Goal: Check status: Check status

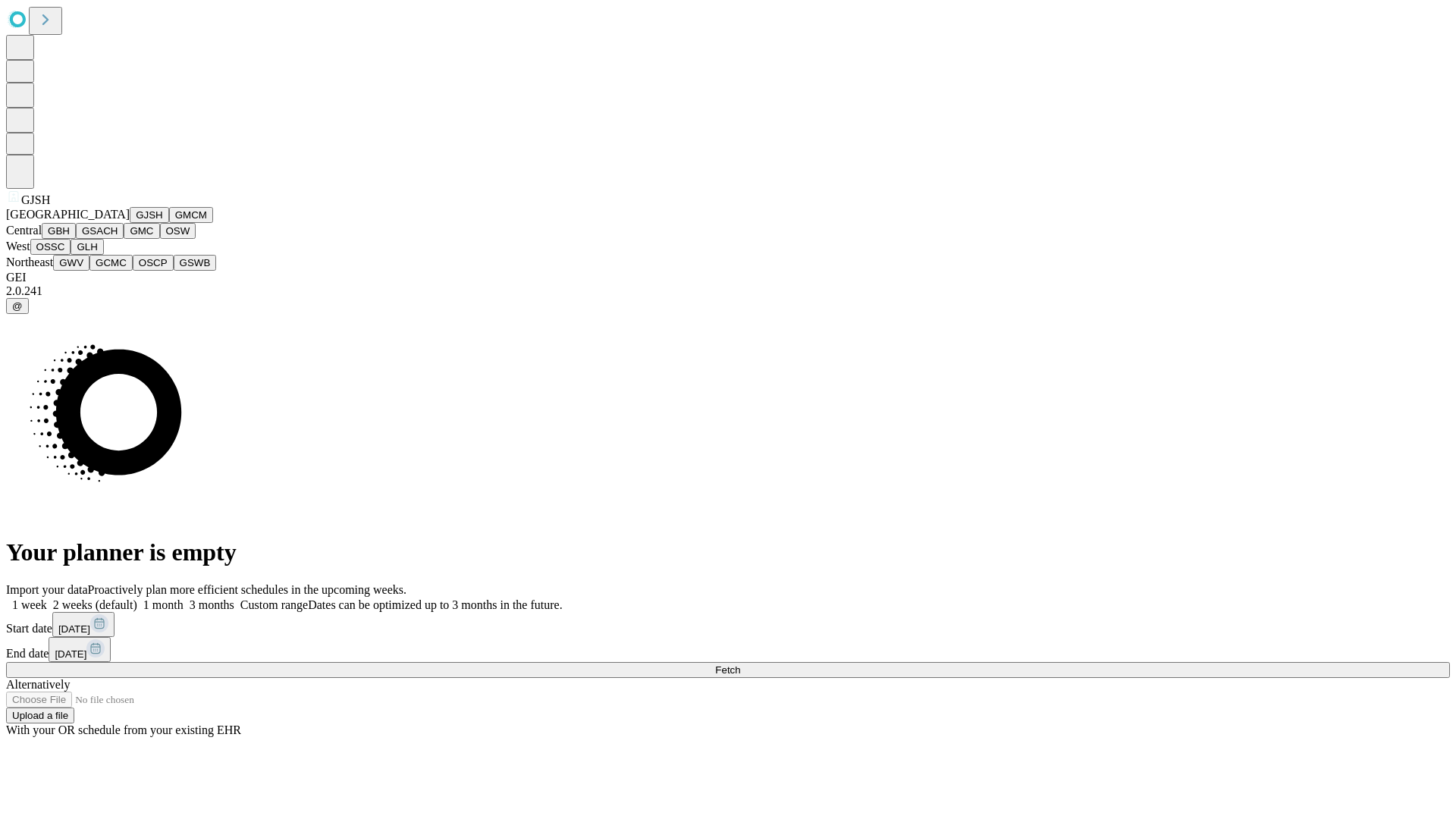
click at [129, 223] on button "GJSH" at bounding box center [149, 214] width 40 height 15
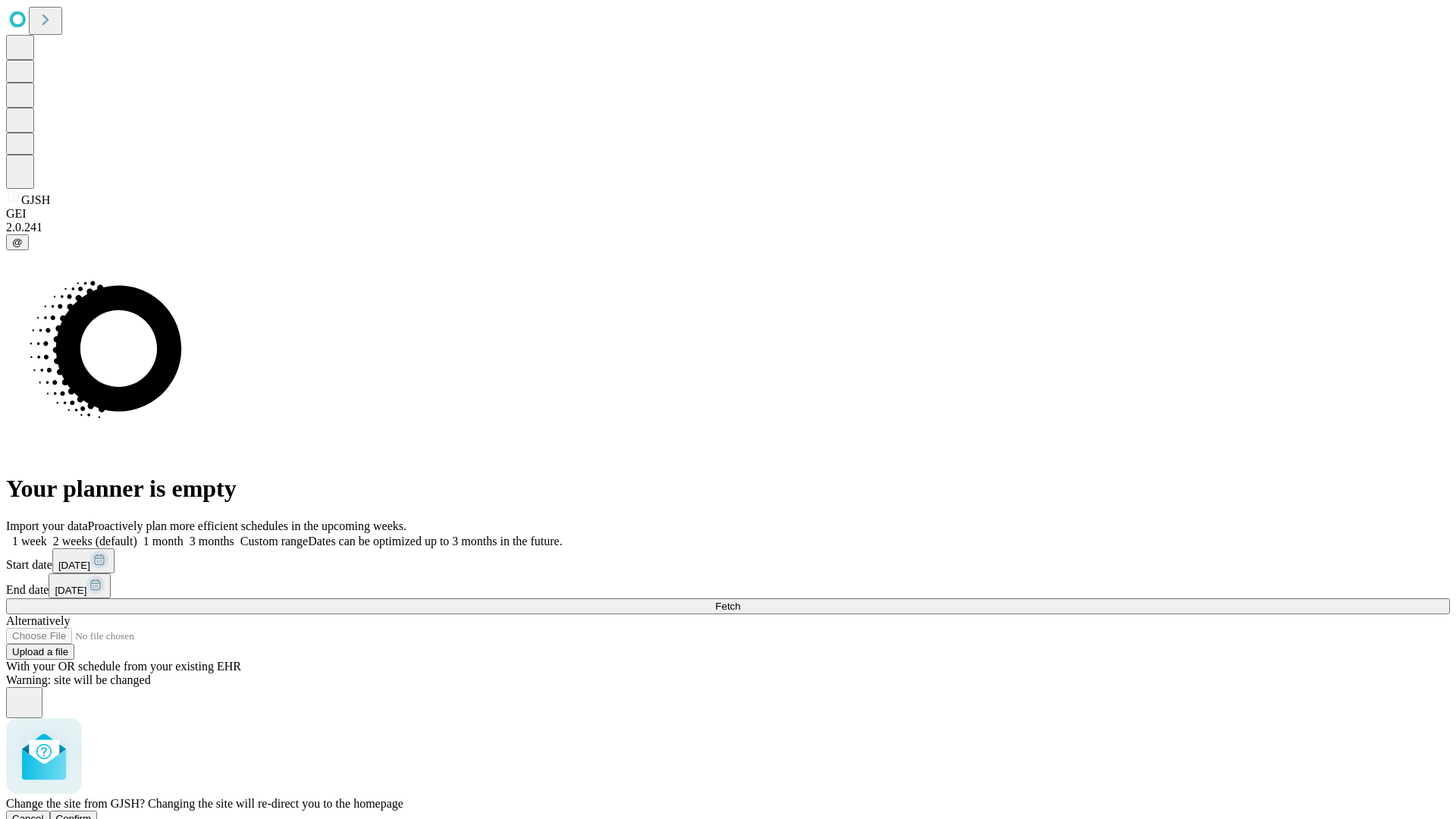
click at [92, 813] on span "Confirm" at bounding box center [73, 819] width 36 height 12
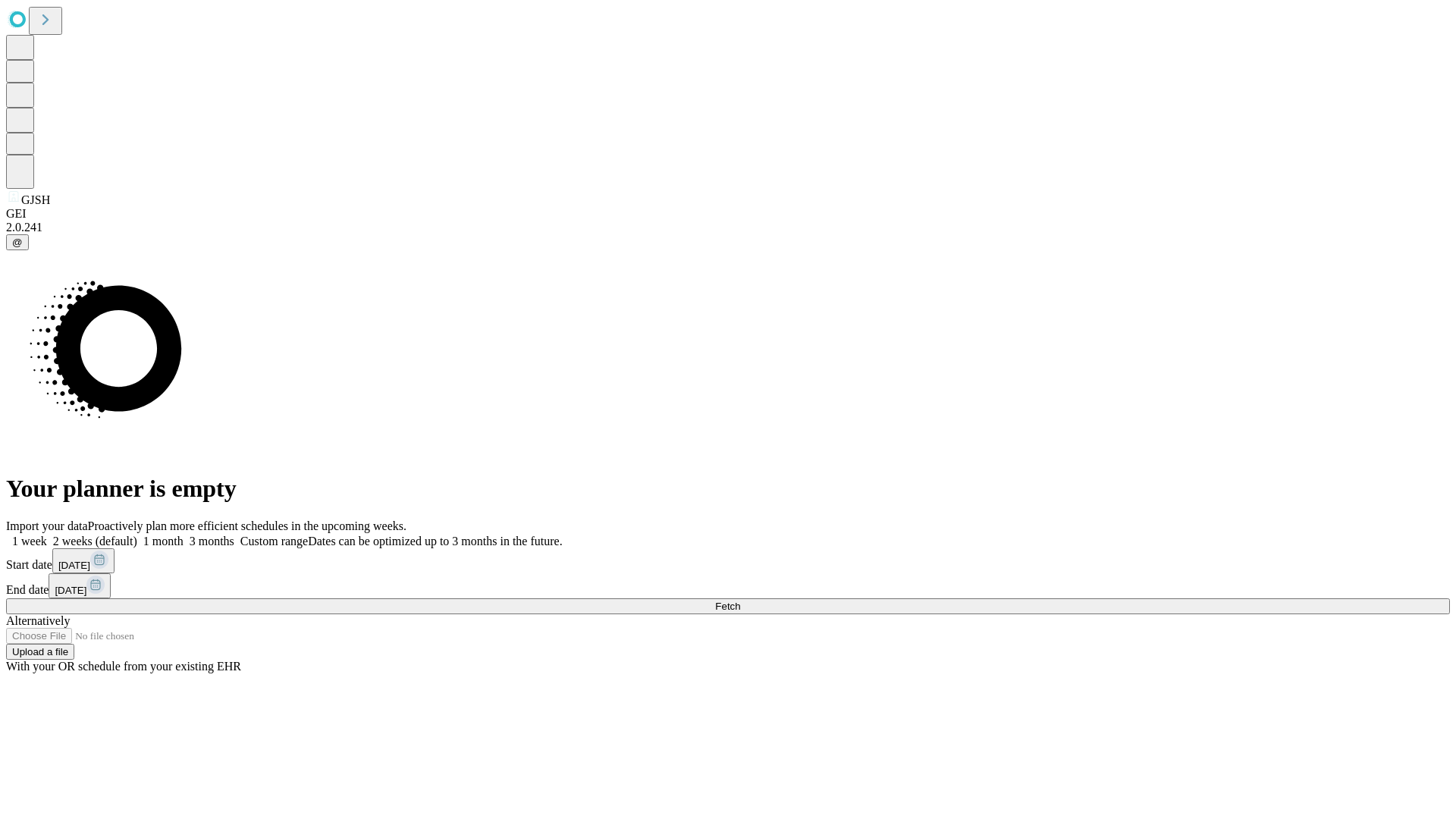
click at [47, 534] on label "1 week" at bounding box center [26, 540] width 41 height 13
click at [740, 601] on span "Fetch" at bounding box center [728, 607] width 25 height 12
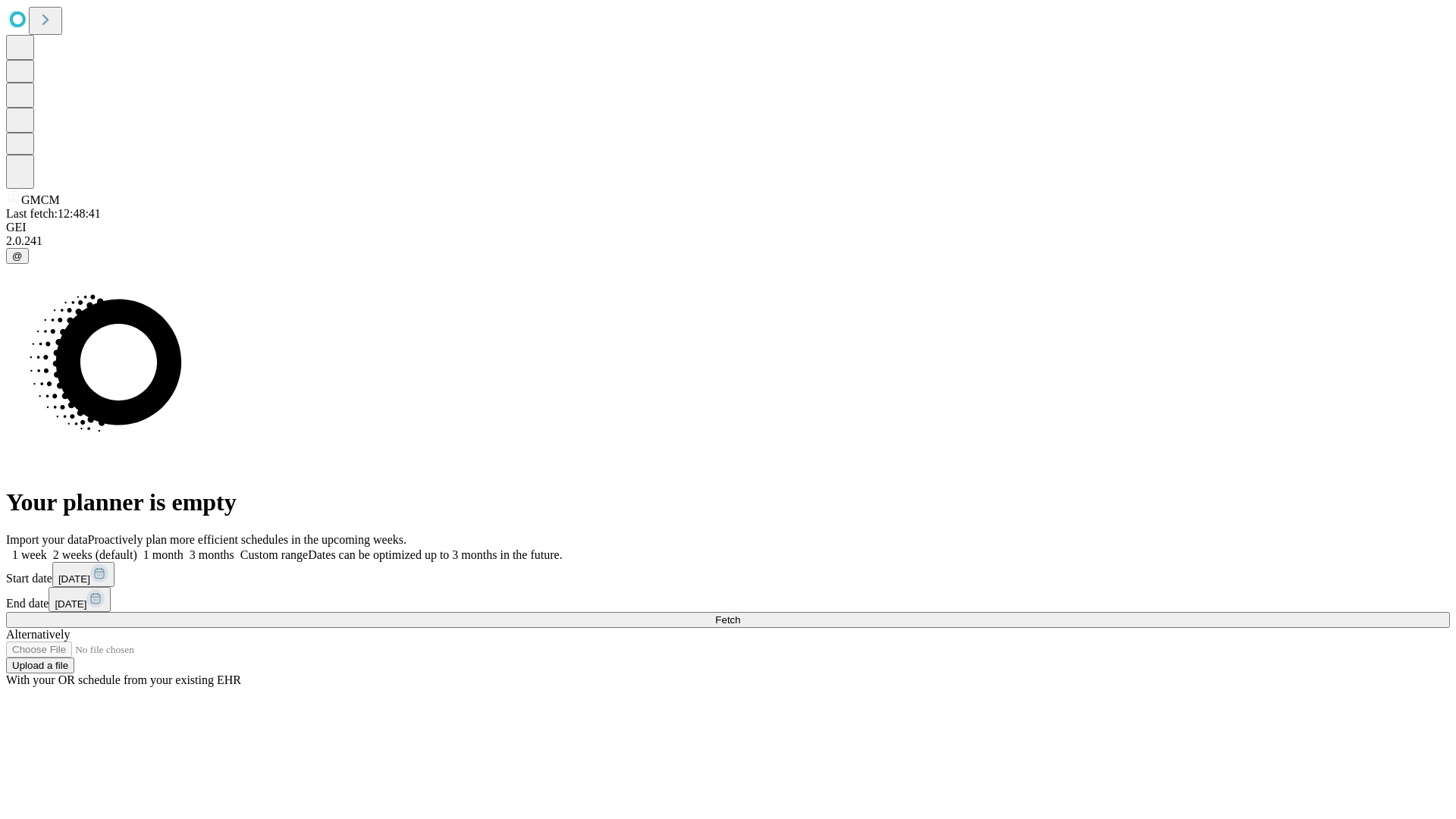
click at [47, 549] on label "1 week" at bounding box center [26, 554] width 41 height 13
click at [740, 614] on span "Fetch" at bounding box center [728, 620] width 25 height 12
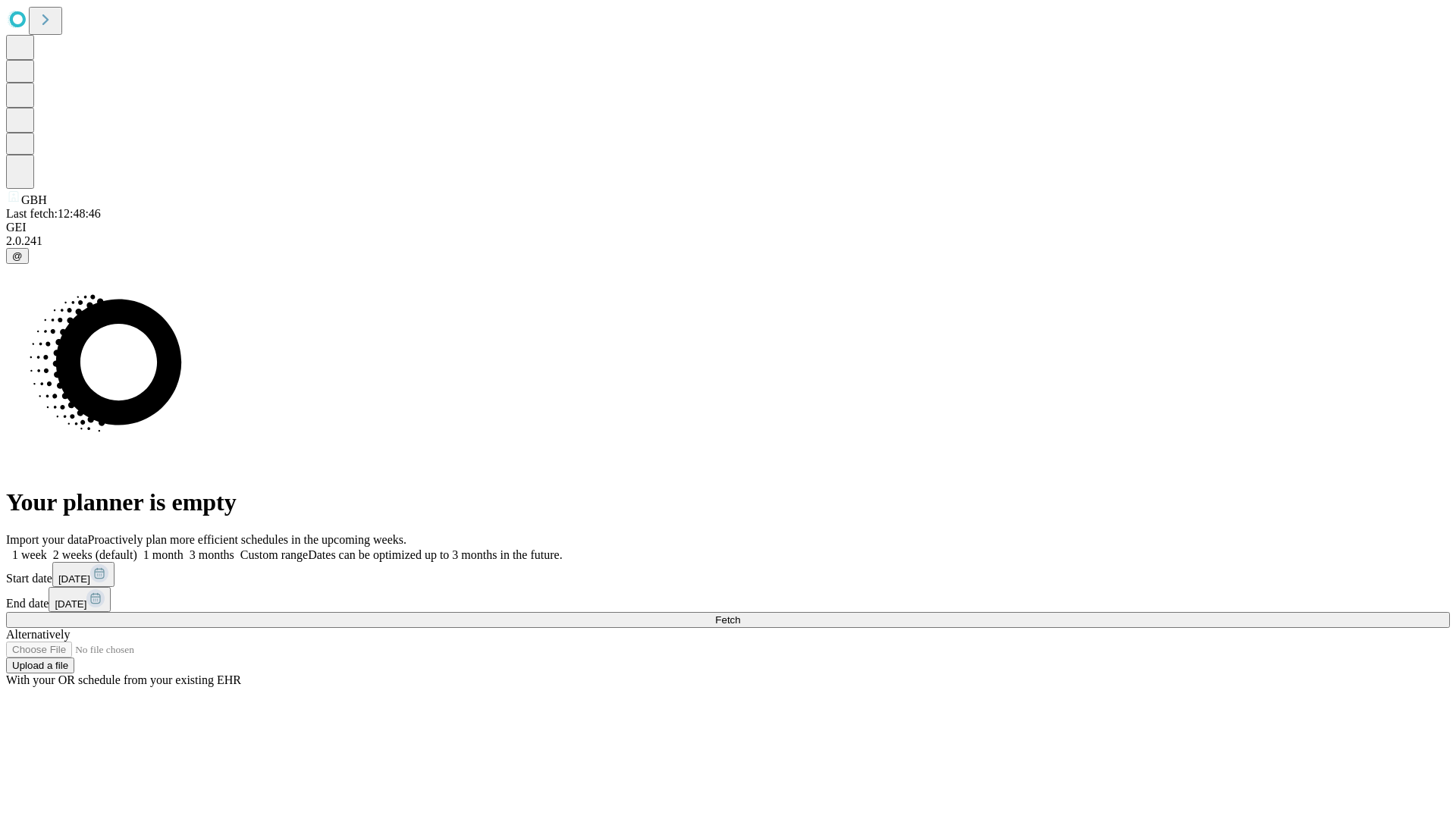
click at [47, 549] on label "1 week" at bounding box center [26, 554] width 41 height 13
click at [740, 614] on span "Fetch" at bounding box center [728, 620] width 25 height 12
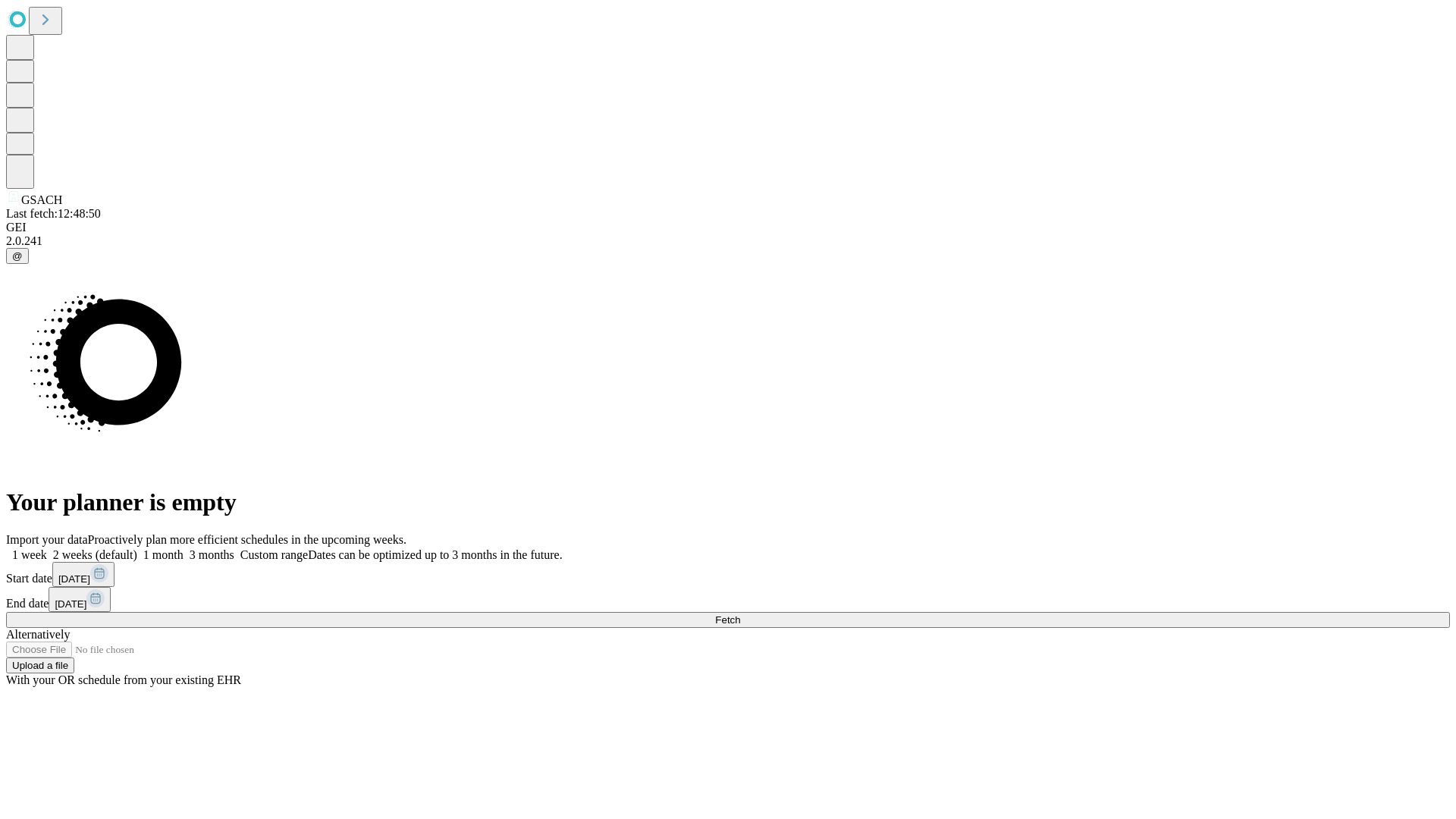
click at [47, 549] on label "1 week" at bounding box center [26, 554] width 41 height 13
click at [740, 614] on span "Fetch" at bounding box center [728, 620] width 25 height 12
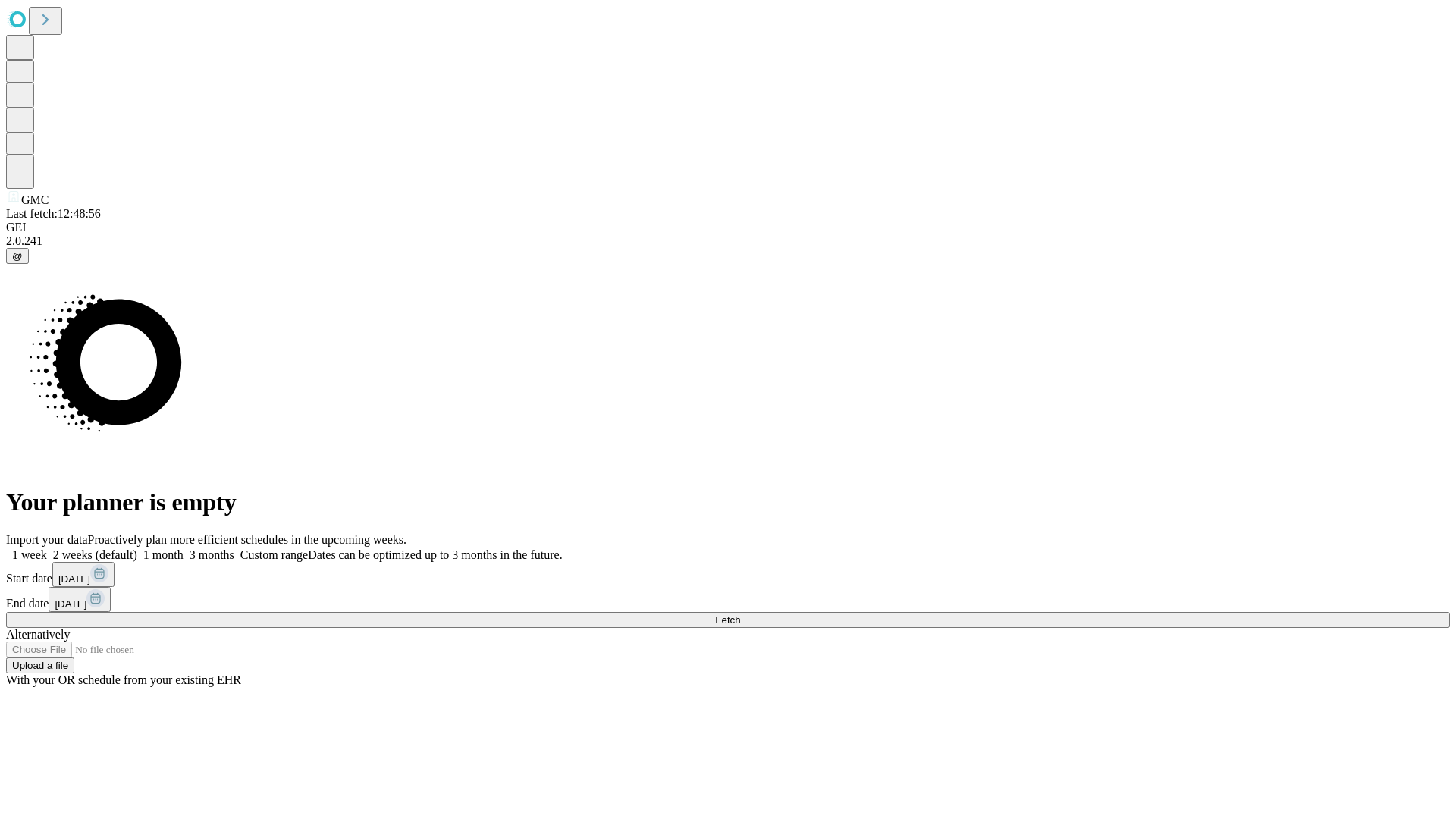
click at [740, 614] on span "Fetch" at bounding box center [728, 620] width 25 height 12
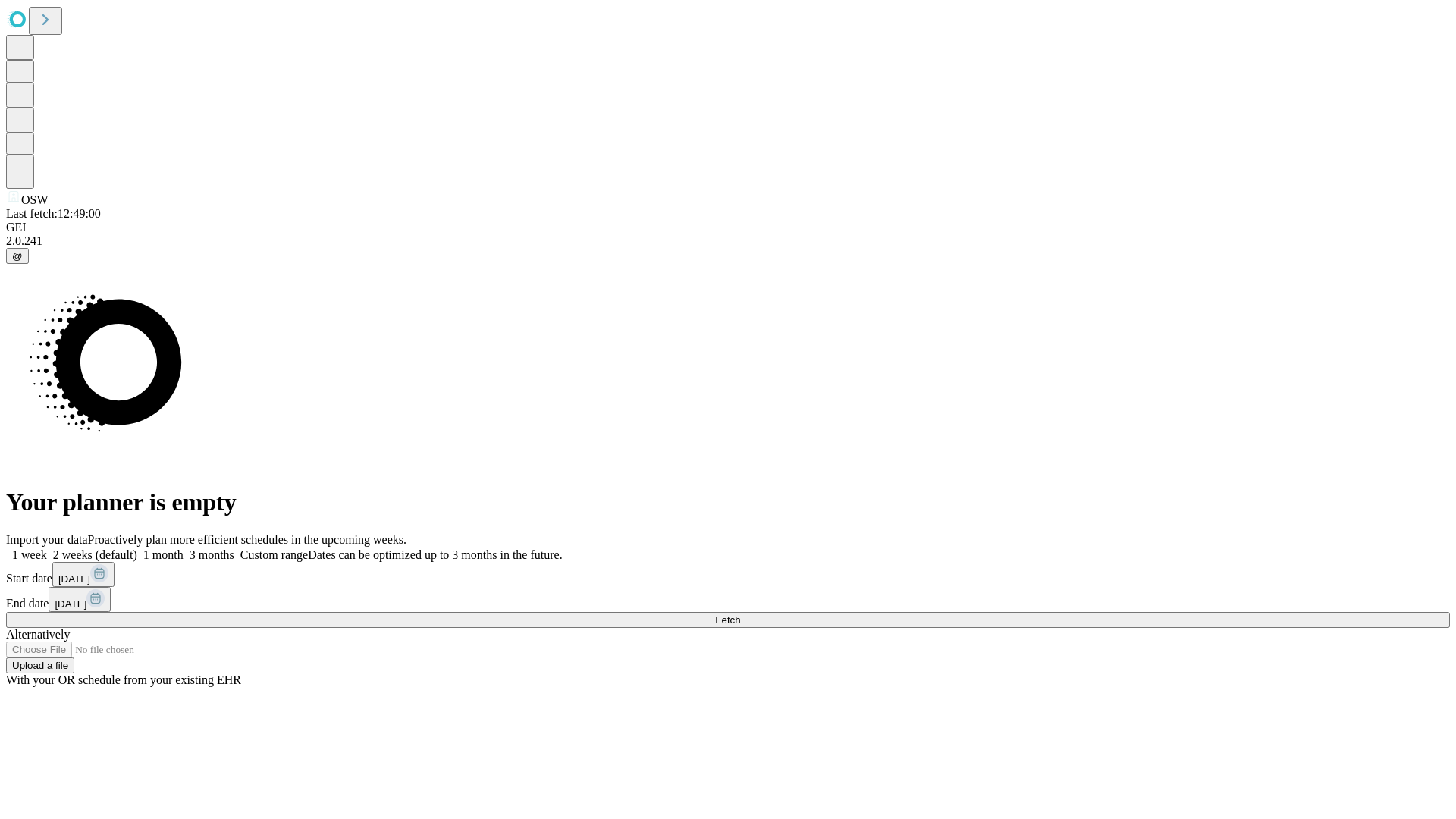
click at [47, 549] on label "1 week" at bounding box center [26, 554] width 41 height 13
click at [740, 614] on span "Fetch" at bounding box center [728, 620] width 25 height 12
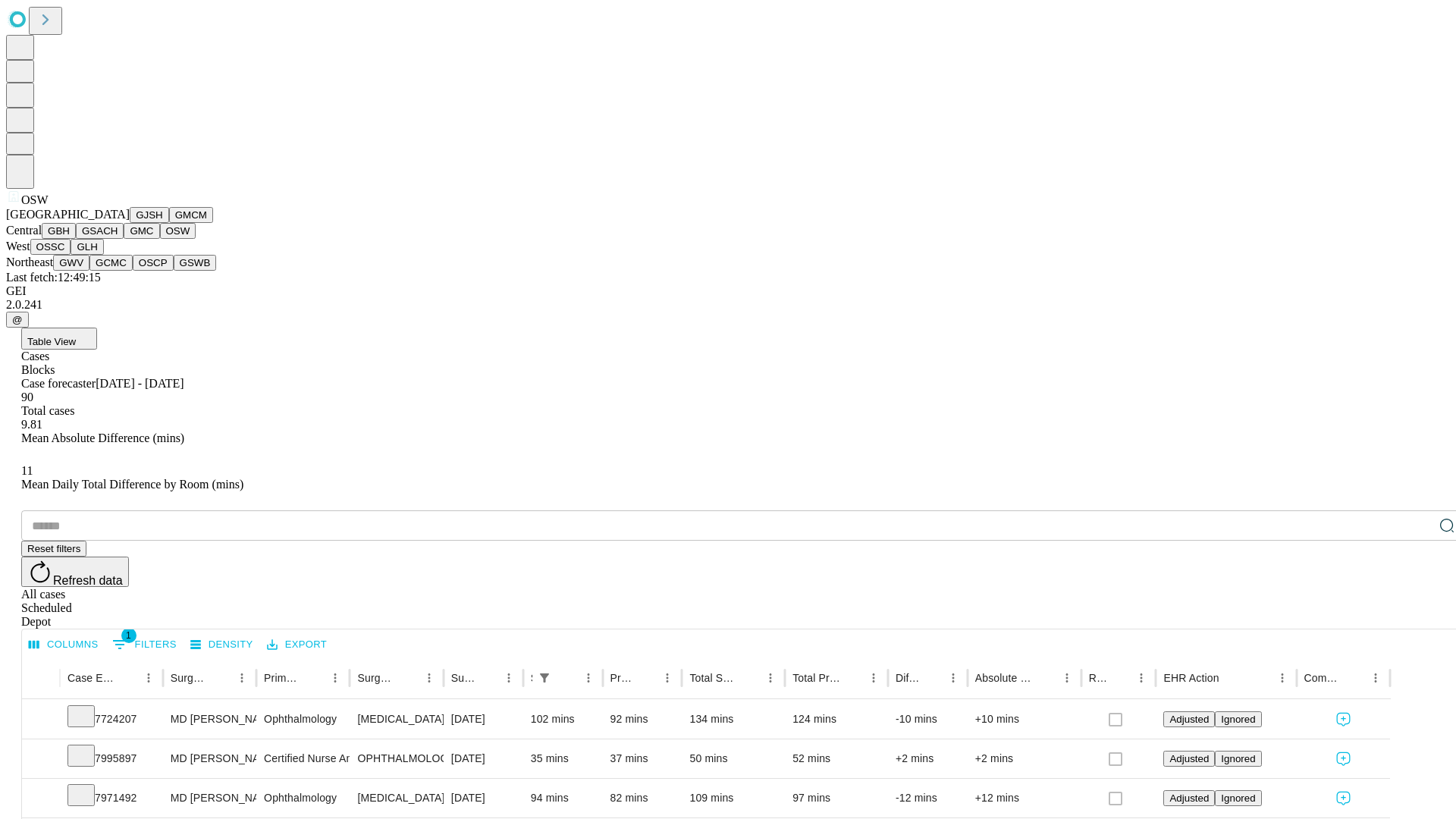
click at [71, 255] on button "OSSC" at bounding box center [50, 246] width 41 height 15
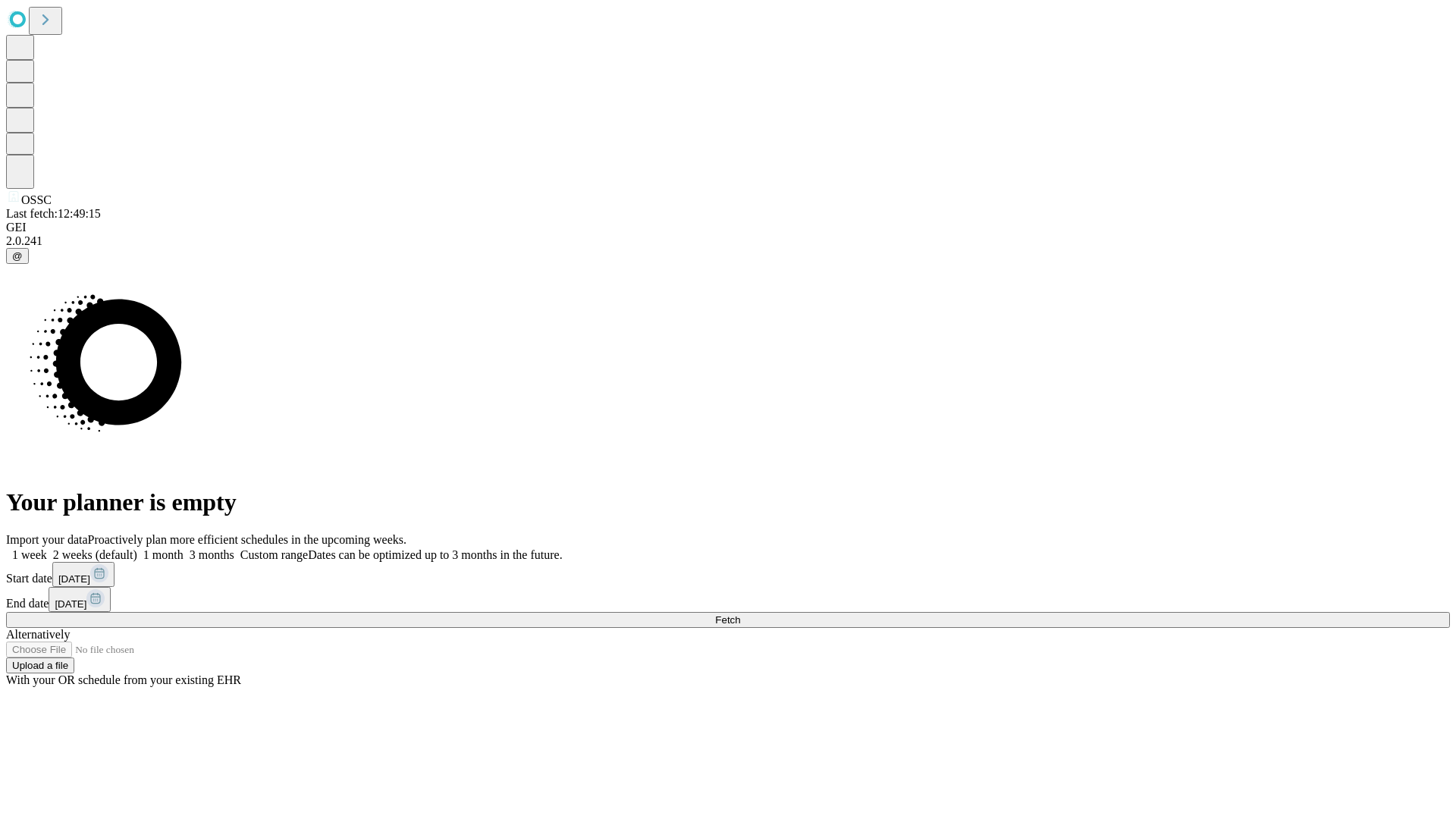
click at [47, 549] on label "1 week" at bounding box center [26, 554] width 41 height 13
click at [740, 614] on span "Fetch" at bounding box center [728, 620] width 25 height 12
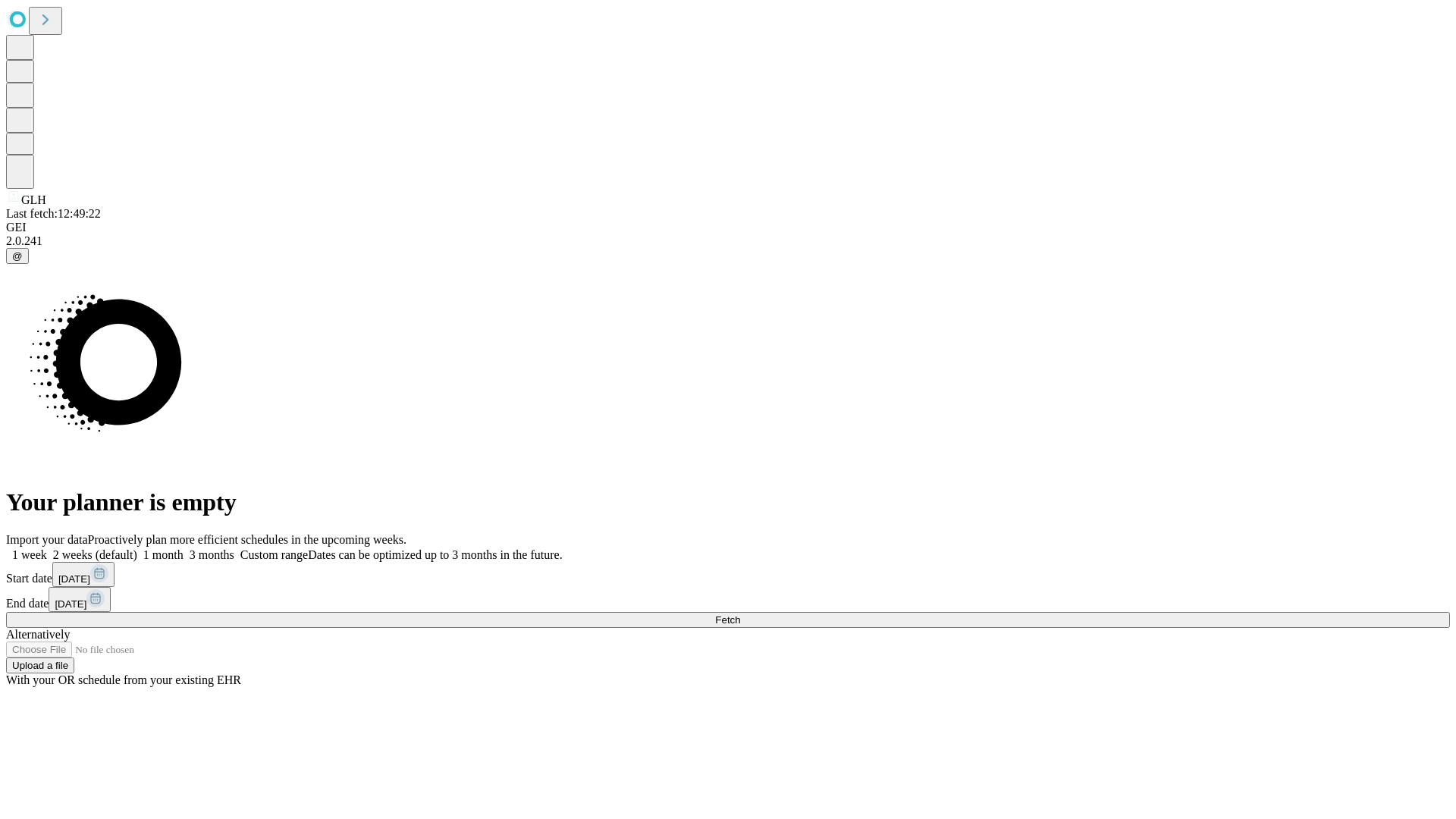
click at [740, 614] on span "Fetch" at bounding box center [728, 620] width 25 height 12
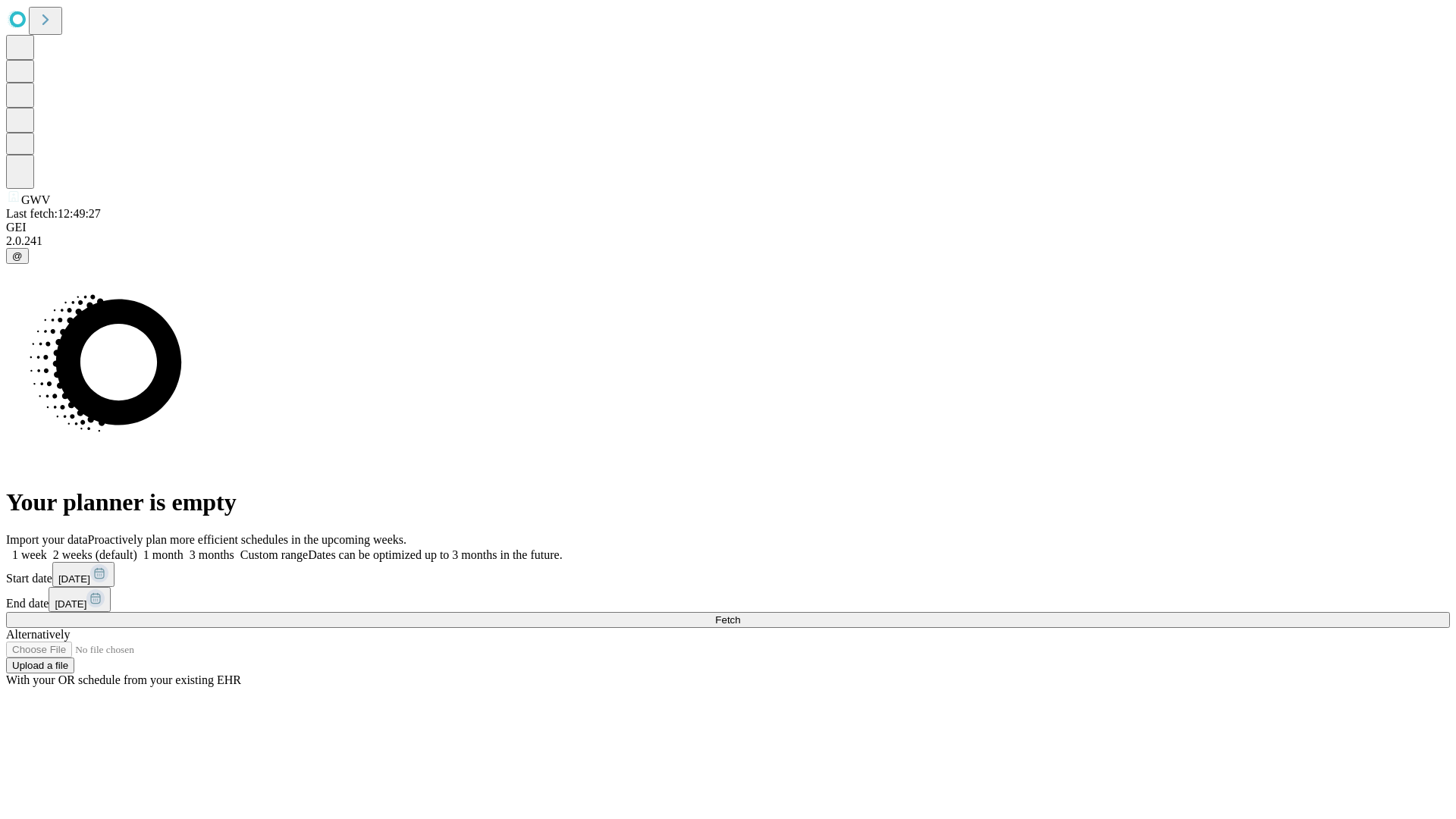
click at [740, 614] on span "Fetch" at bounding box center [728, 620] width 25 height 12
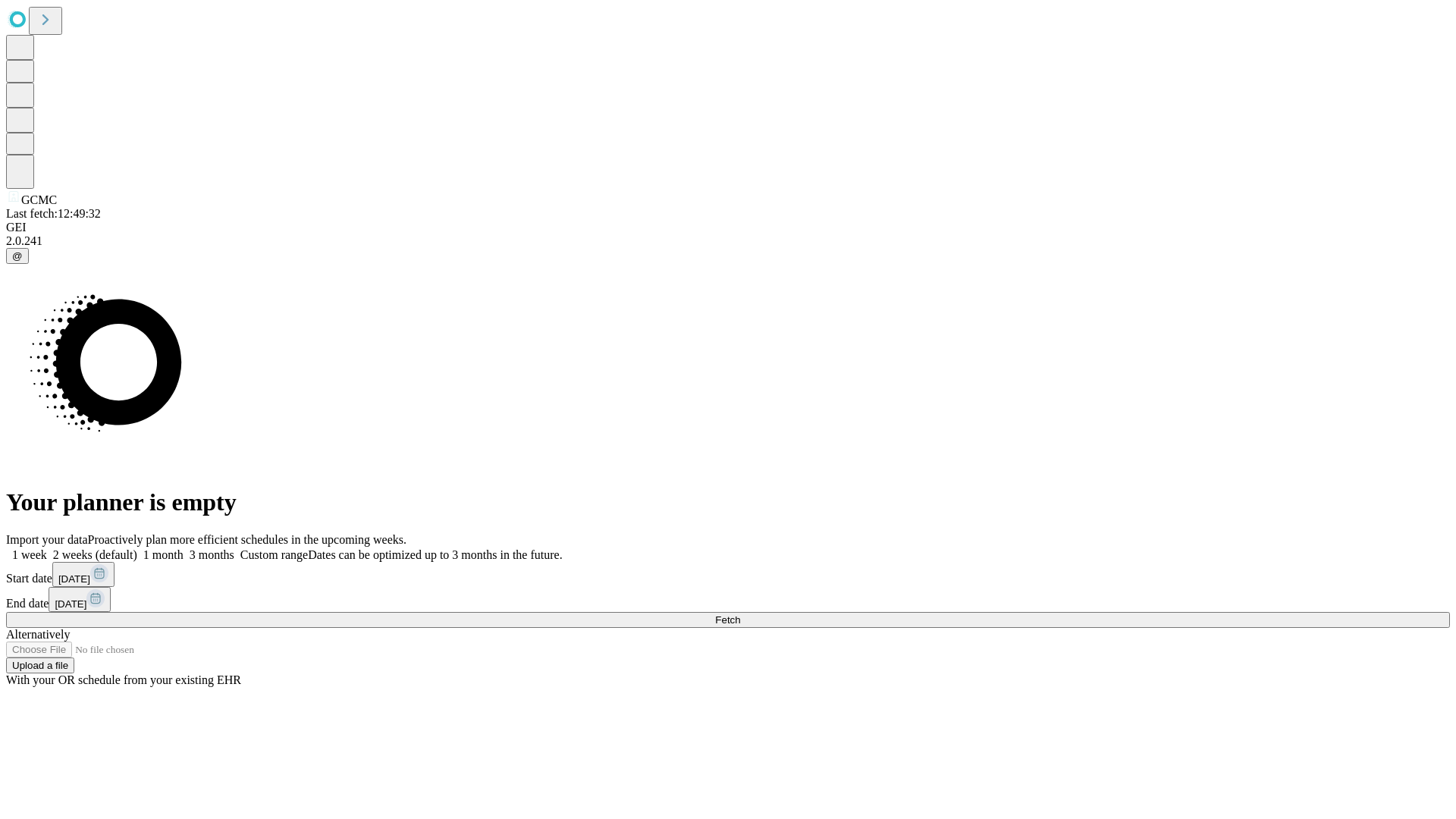
click at [47, 549] on label "1 week" at bounding box center [26, 554] width 41 height 13
click at [740, 614] on span "Fetch" at bounding box center [728, 620] width 25 height 12
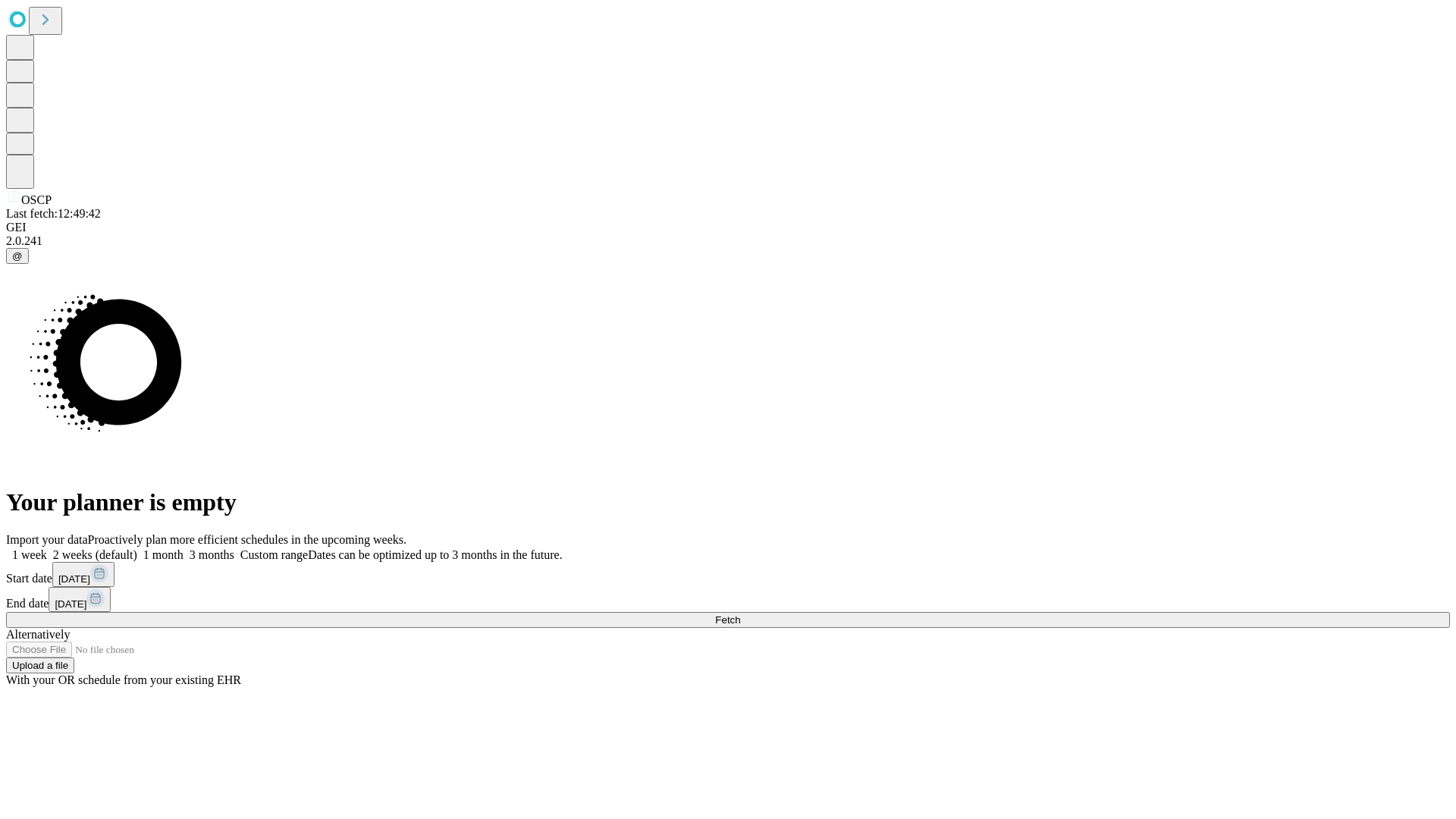
click at [47, 549] on label "1 week" at bounding box center [26, 554] width 41 height 13
click at [740, 614] on span "Fetch" at bounding box center [728, 620] width 25 height 12
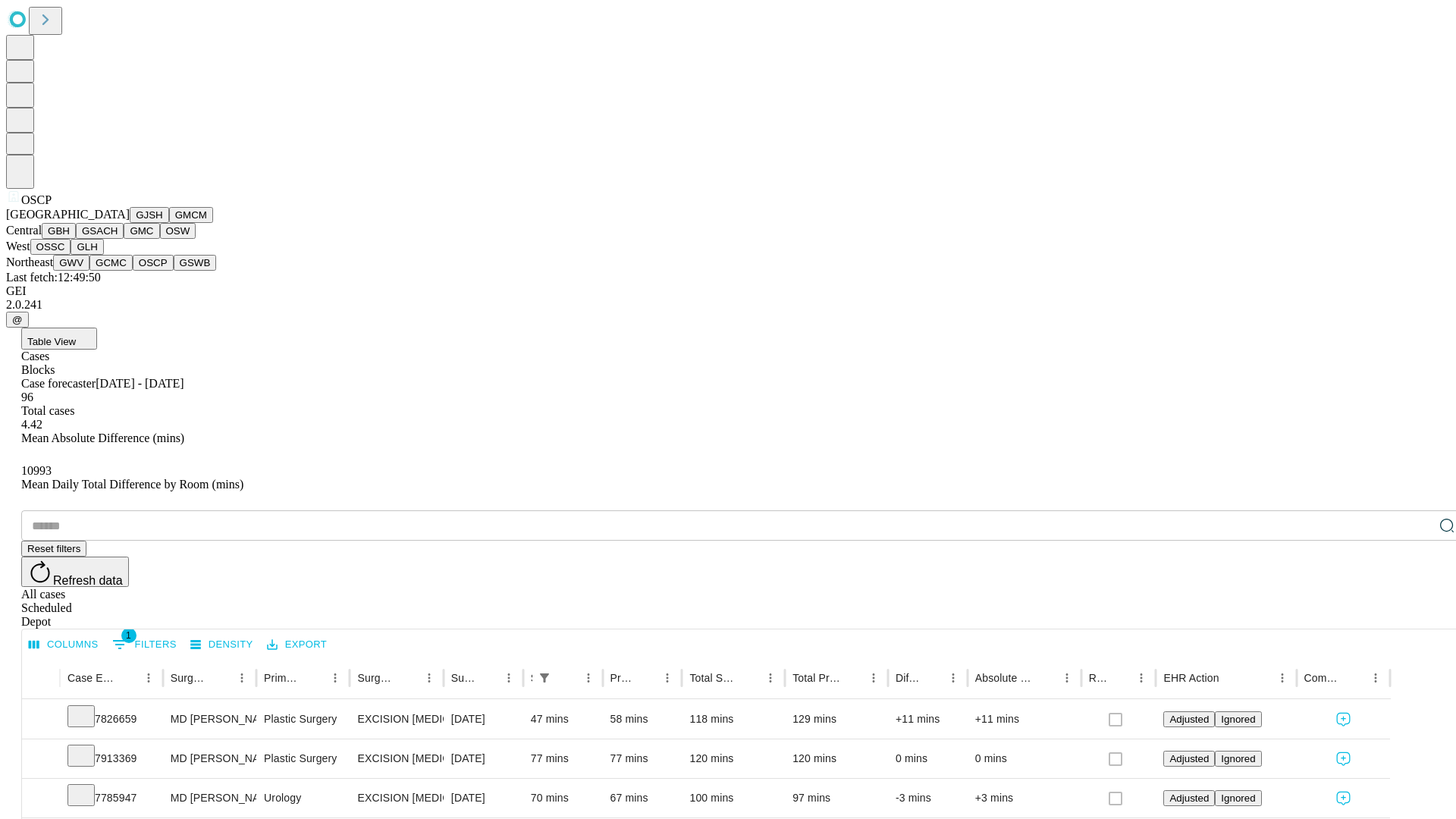
click at [174, 270] on button "GSWB" at bounding box center [195, 263] width 43 height 15
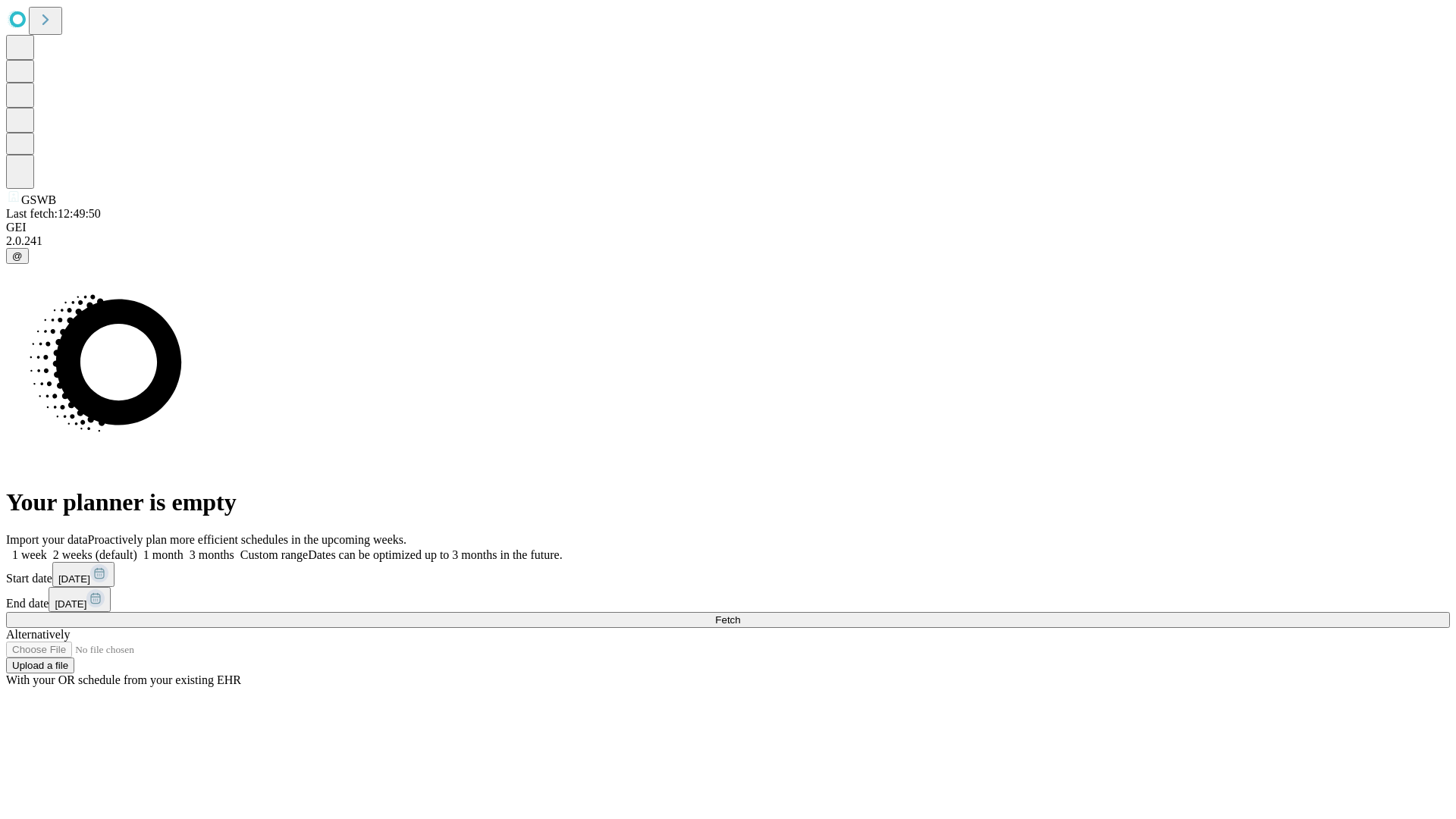
click at [740, 614] on span "Fetch" at bounding box center [728, 620] width 25 height 12
